Goal: Information Seeking & Learning: Learn about a topic

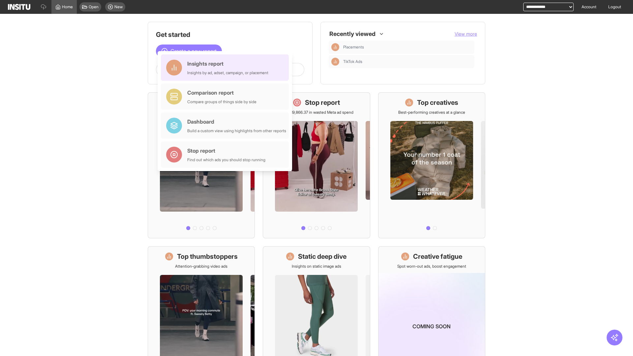
click at [226, 68] on div "Insights report Insights by ad, adset, campaign, or placement" at bounding box center [227, 68] width 81 height 16
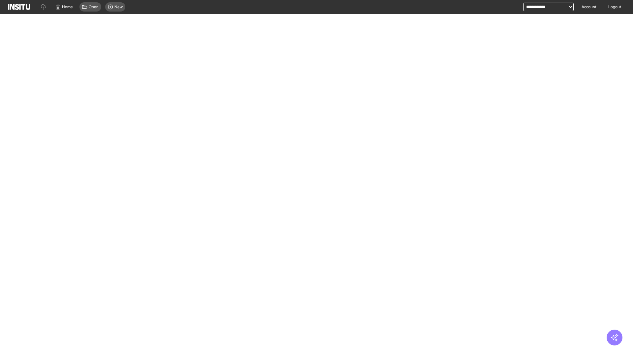
select select "**"
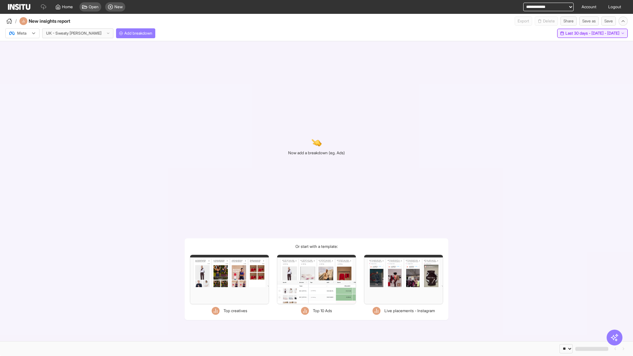
click at [577, 33] on span "Last 30 days - [DATE] - [DATE]" at bounding box center [592, 33] width 54 height 5
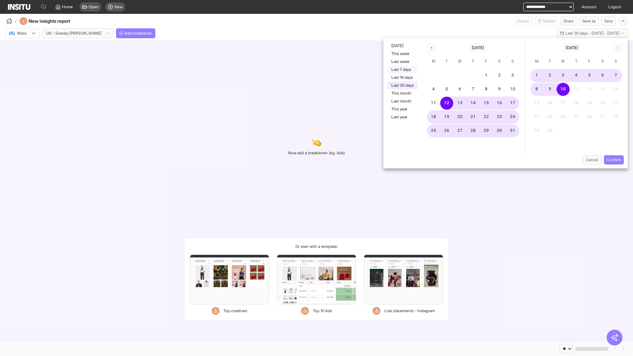
click at [402, 70] on button "Last 7 days" at bounding box center [402, 70] width 30 height 8
